Goal: Transaction & Acquisition: Purchase product/service

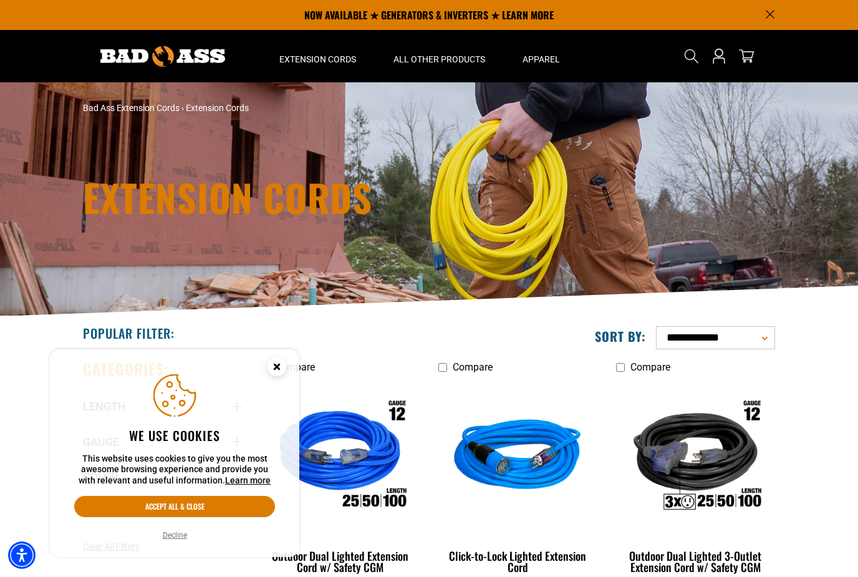
click at [279, 365] on icon "Close this option" at bounding box center [276, 366] width 4 height 4
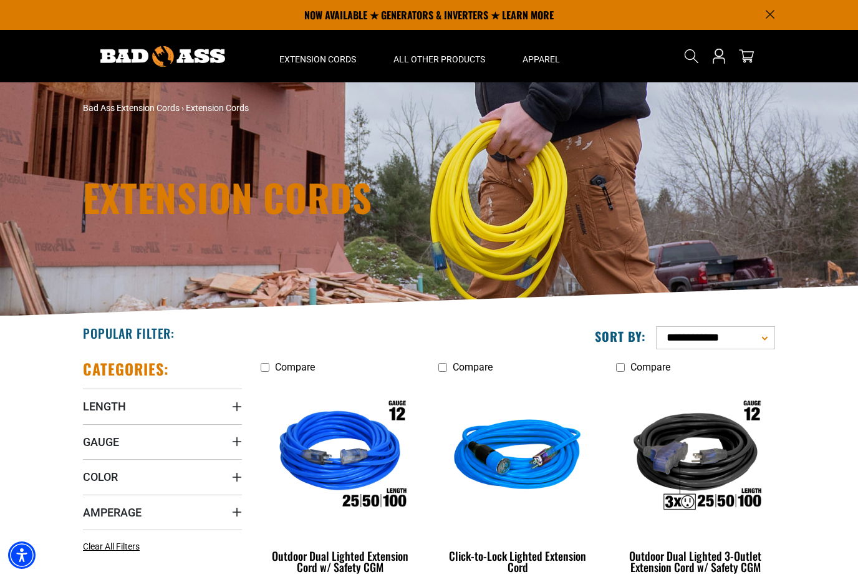
click at [104, 443] on span "Gauge" at bounding box center [101, 442] width 36 height 14
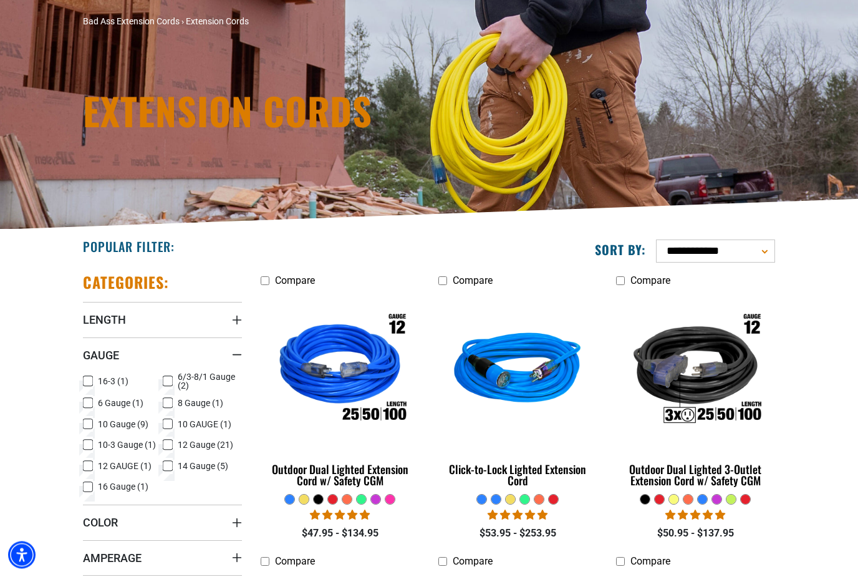
scroll to position [90, 0]
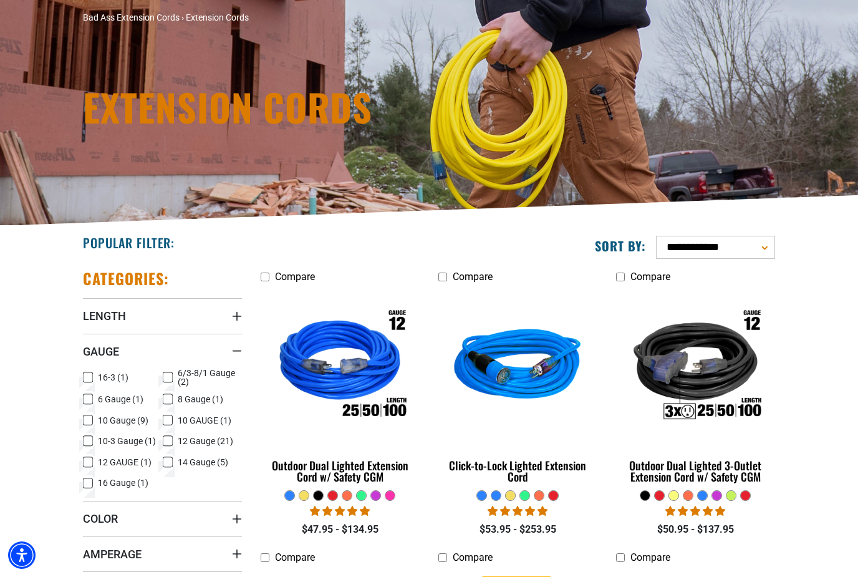
click at [94, 422] on label "10 Gauge (9) 10 Gauge (9 products)" at bounding box center [123, 420] width 80 height 16
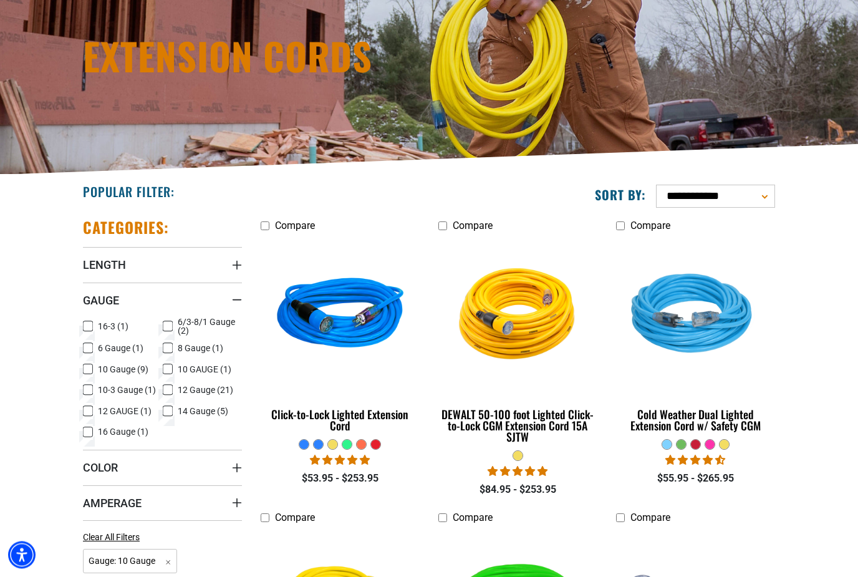
scroll to position [145, 0]
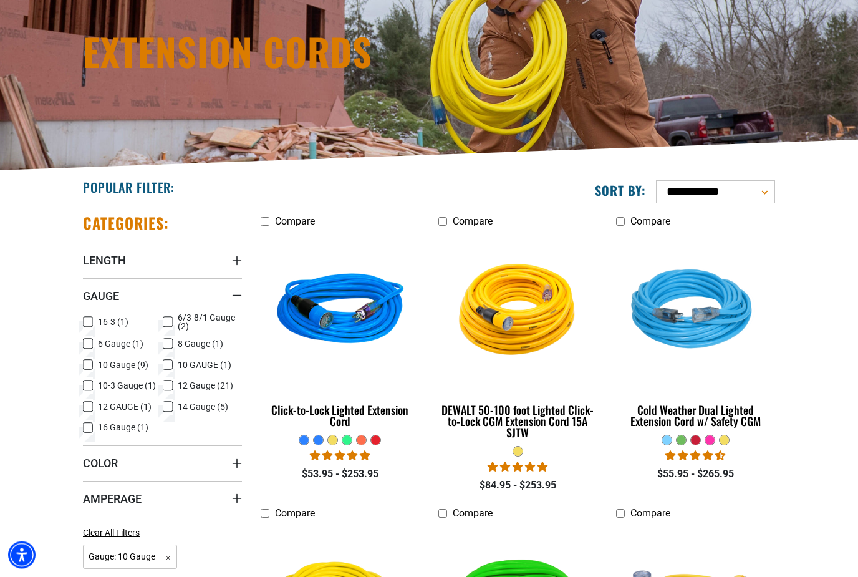
click at [107, 251] on summary "Length" at bounding box center [162, 260] width 159 height 35
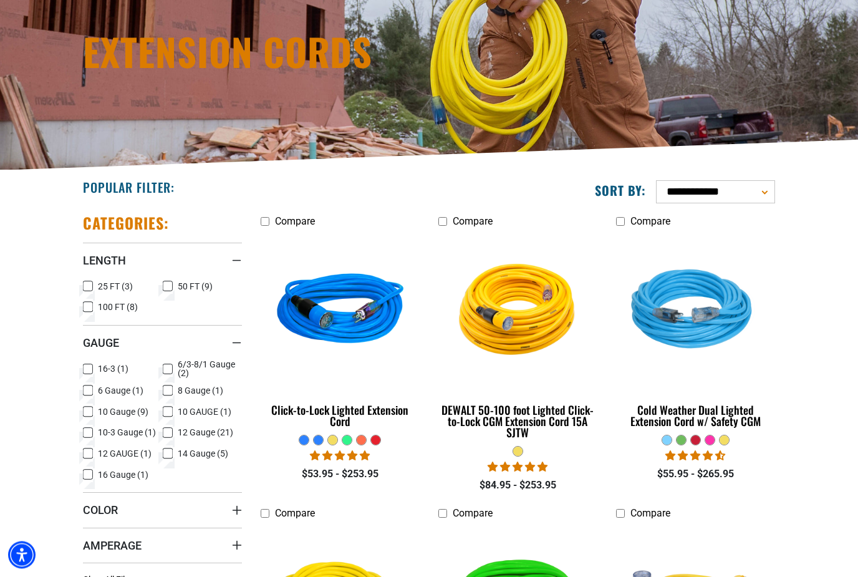
scroll to position [146, 0]
click at [90, 309] on icon at bounding box center [88, 307] width 10 height 16
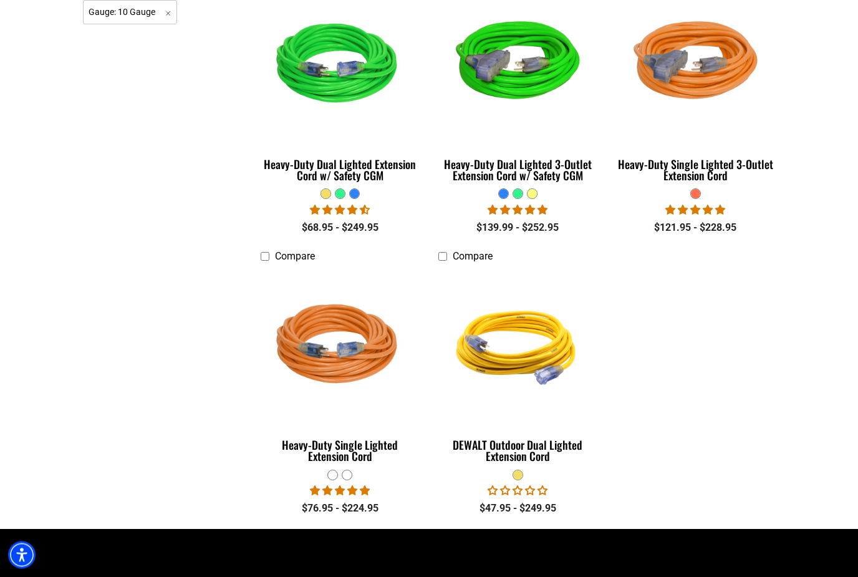
scroll to position [684, 0]
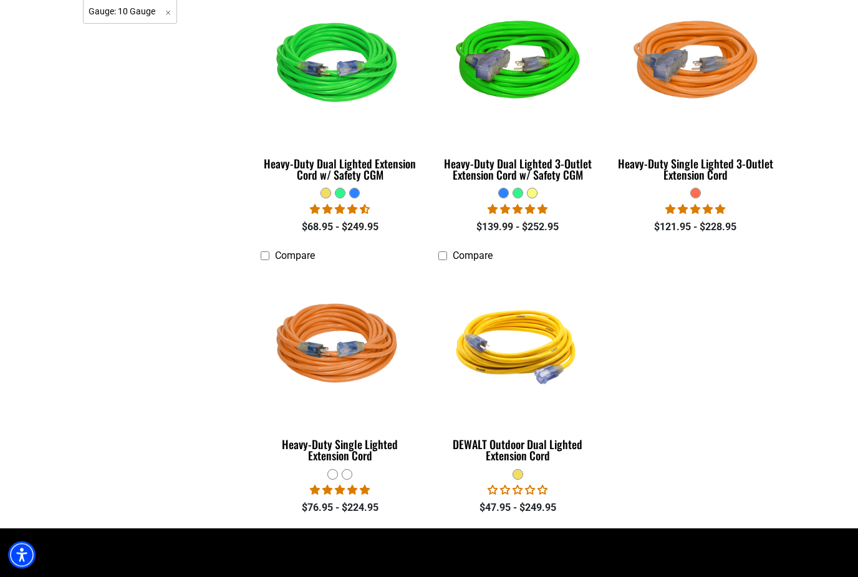
click at [784, 448] on ul "Compare Click-to-Lock Lighted Extension Cord" at bounding box center [517, 102] width 533 height 854
click at [324, 350] on img at bounding box center [340, 345] width 157 height 143
